Goal: Feedback & Contribution: Contribute content

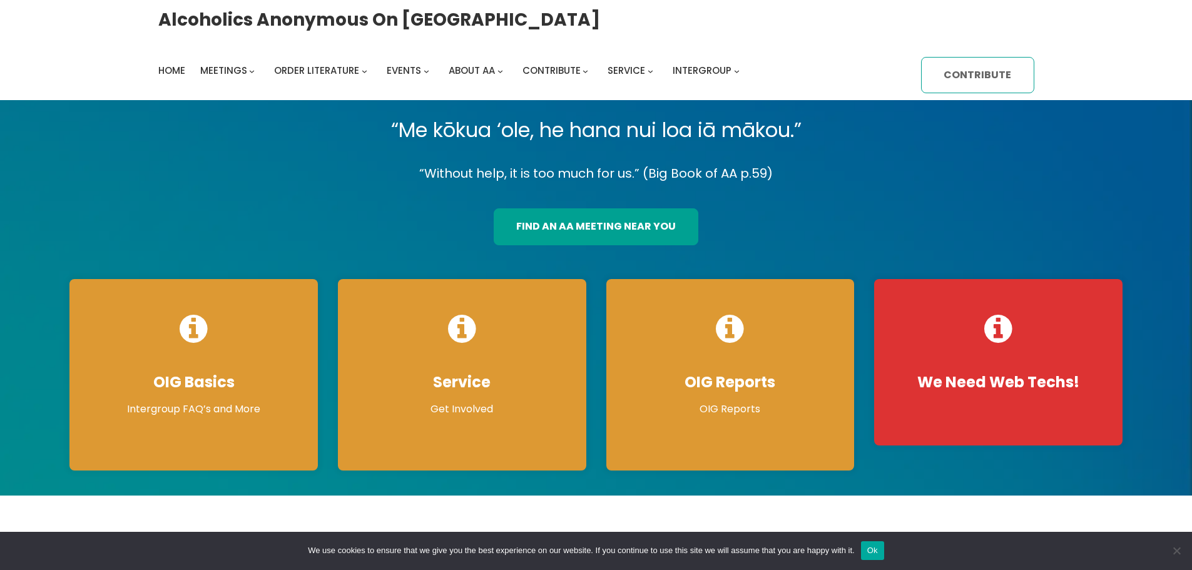
click at [997, 71] on link "Contribute" at bounding box center [977, 75] width 113 height 37
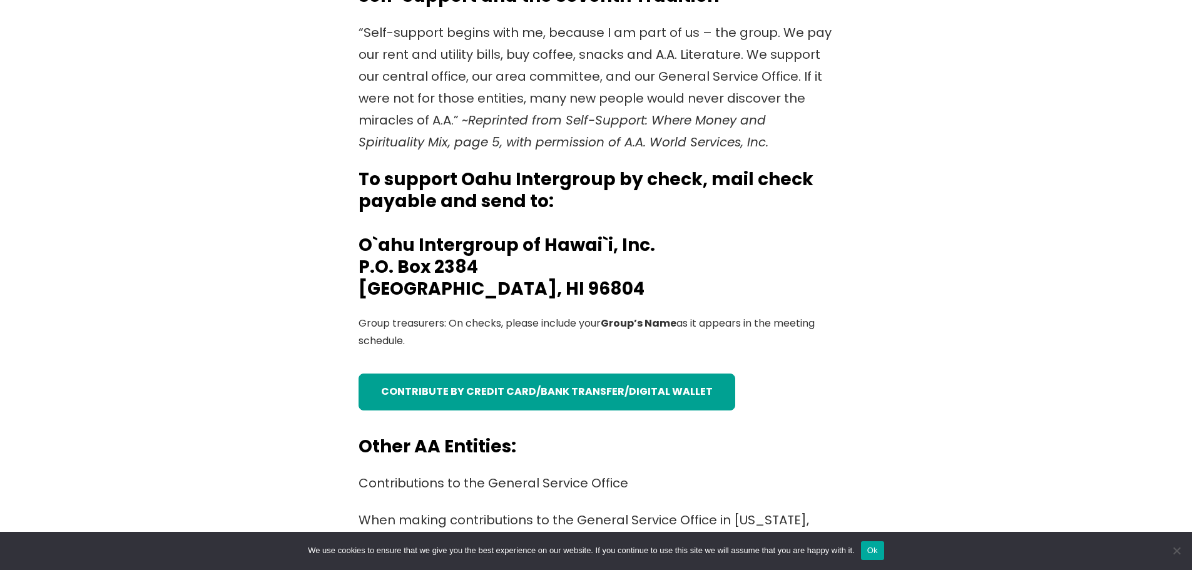
scroll to position [438, 0]
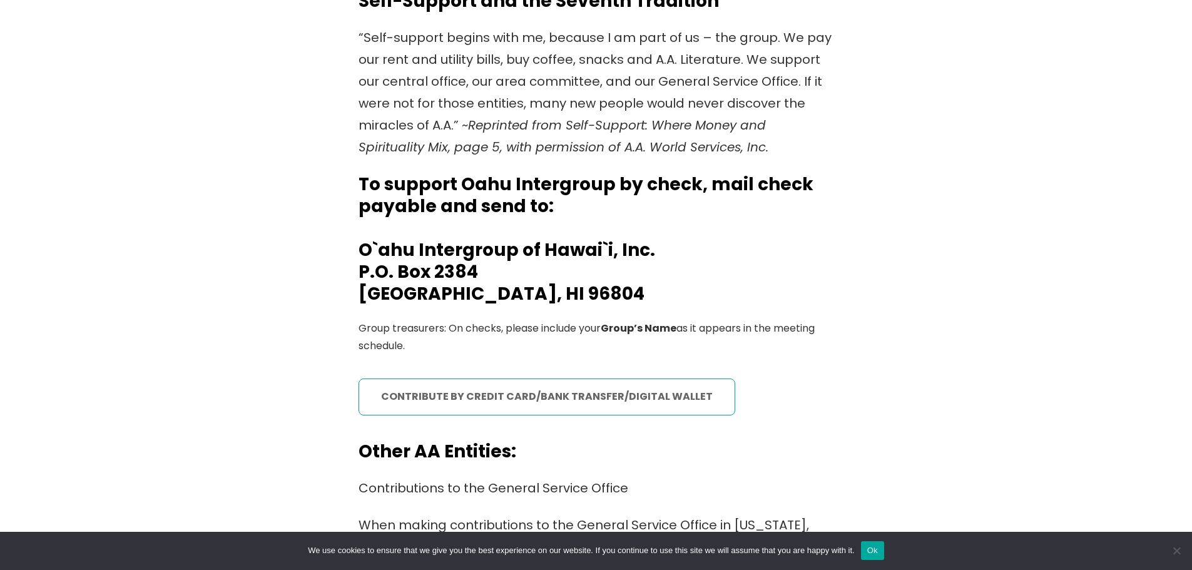
click at [491, 407] on link "contribute by credit card/bank transfer/digital wallet" at bounding box center [547, 397] width 377 height 37
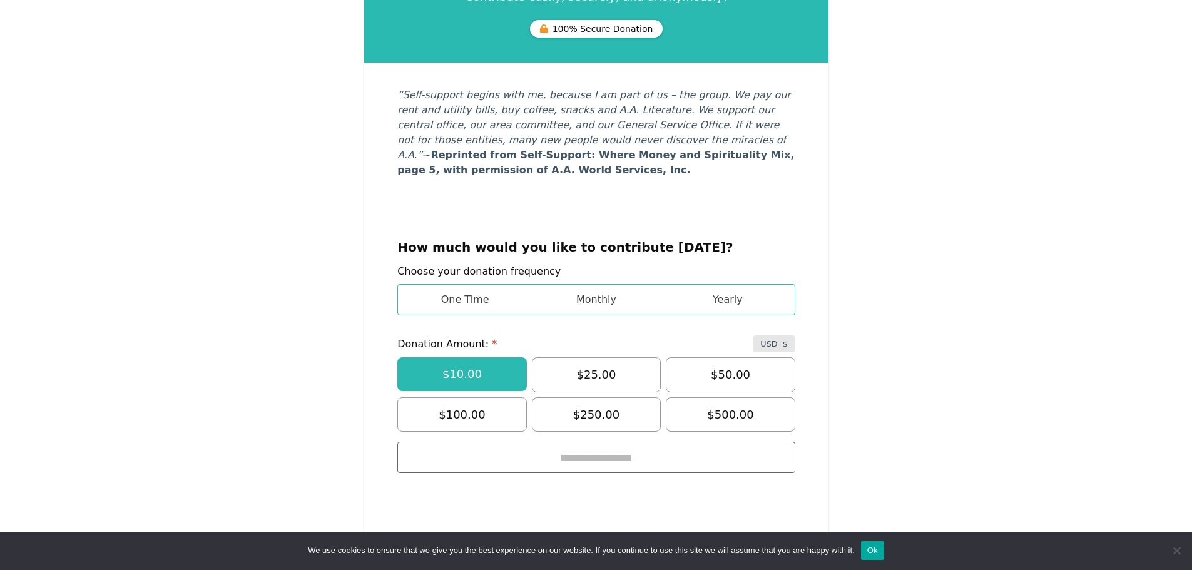
scroll to position [626, 0]
